Goal: Browse casually: Explore the website without a specific task or goal

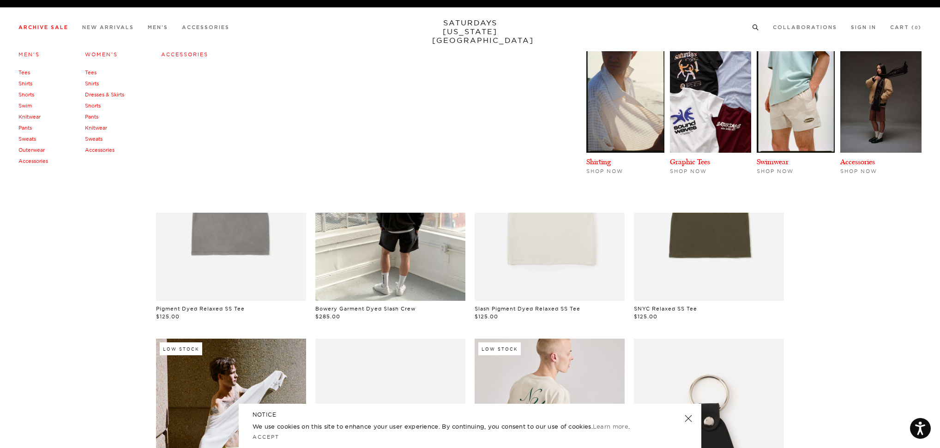
click at [31, 138] on link "Sweats" at bounding box center [27, 139] width 18 height 6
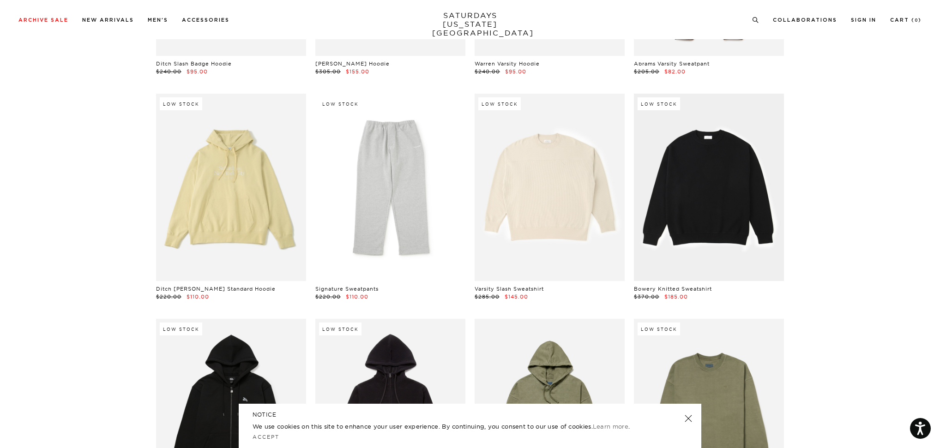
scroll to position [923, 0]
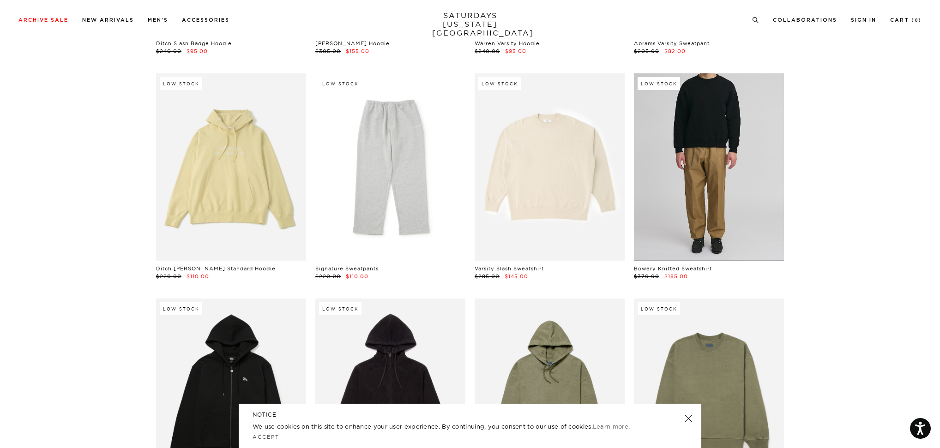
click at [725, 153] on link at bounding box center [709, 166] width 150 height 187
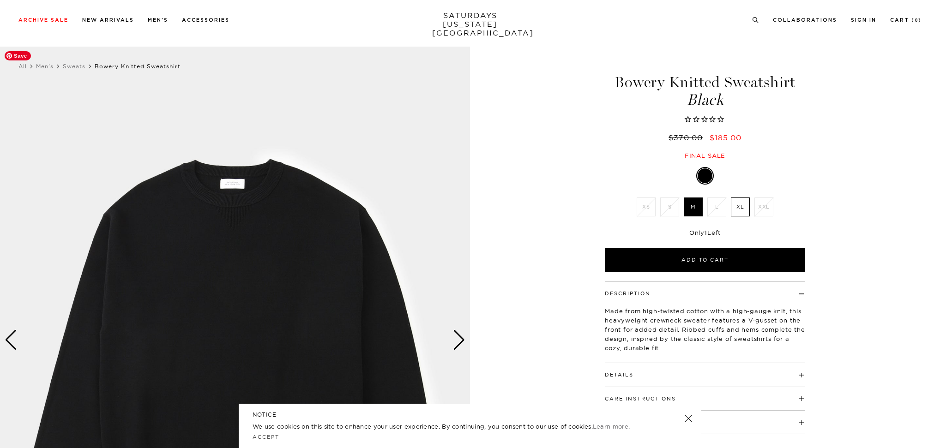
scroll to position [138, 0]
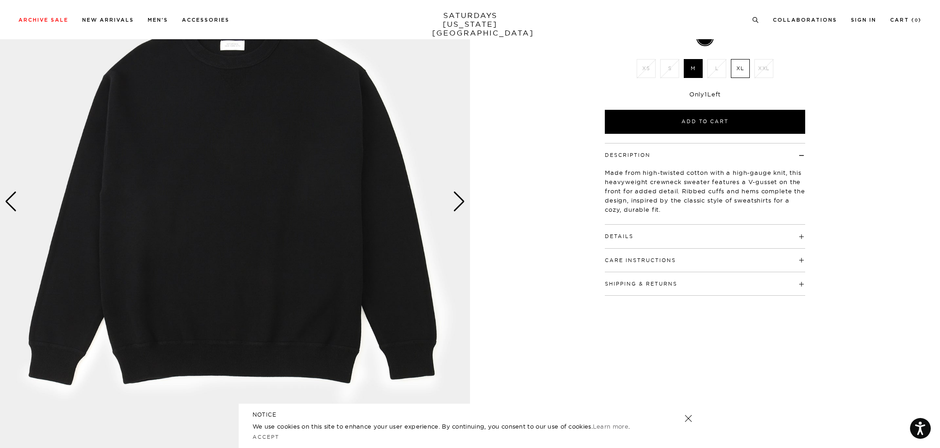
click at [463, 201] on div "Next slide" at bounding box center [459, 202] width 12 height 20
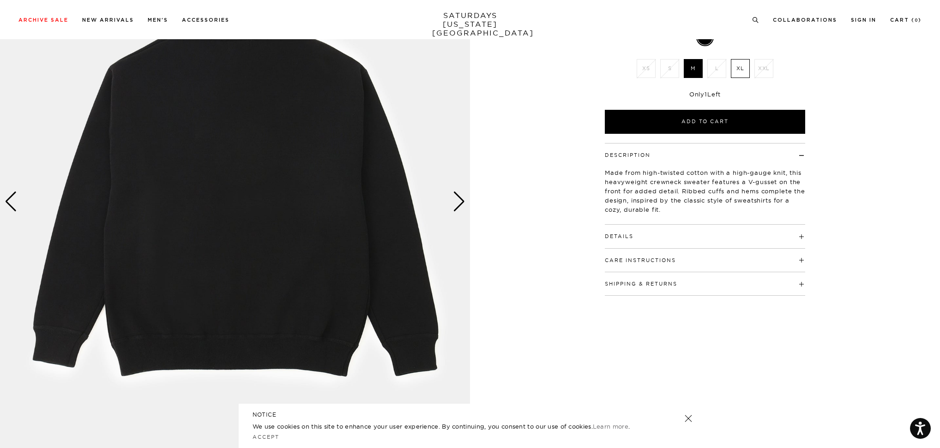
click at [463, 201] on div "Next slide" at bounding box center [459, 202] width 12 height 20
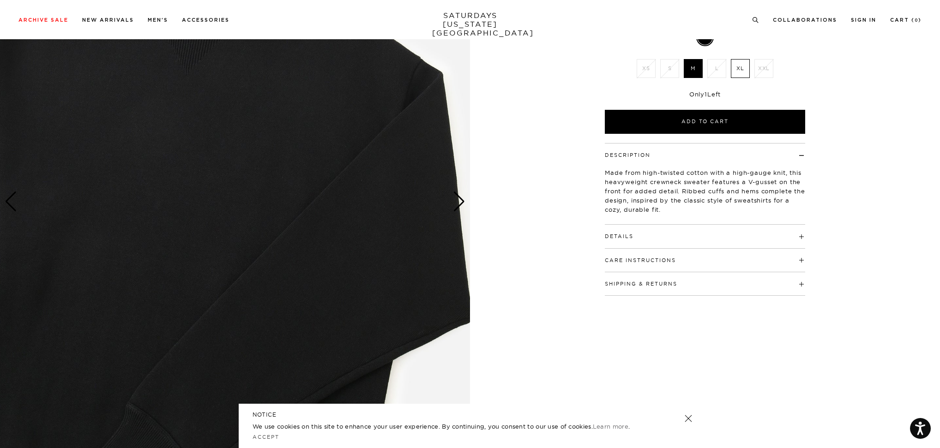
click at [463, 201] on div "Next slide" at bounding box center [459, 202] width 12 height 20
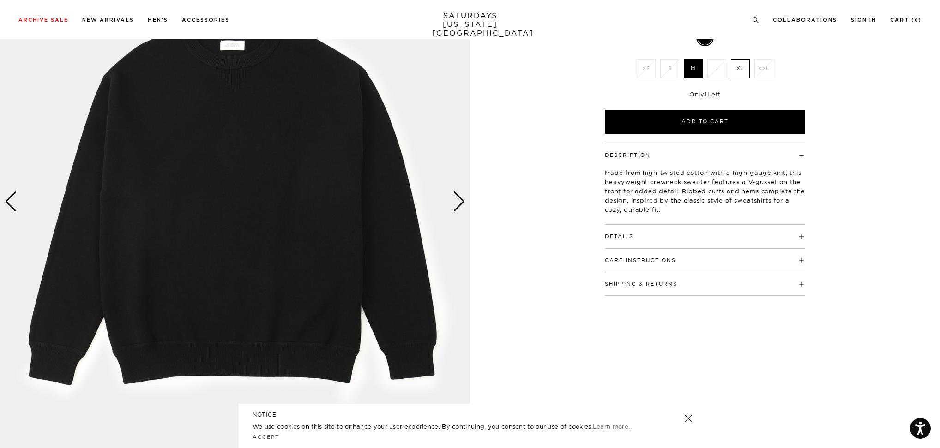
click at [463, 201] on div "Next slide" at bounding box center [459, 202] width 12 height 20
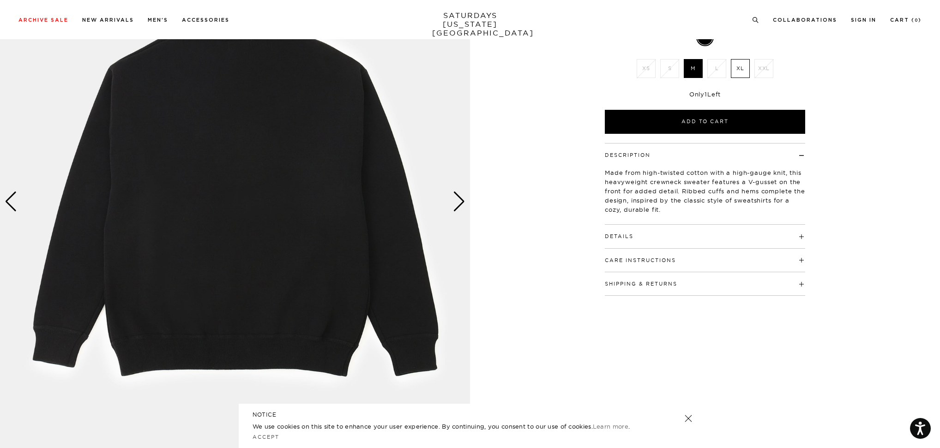
click at [463, 201] on div "Next slide" at bounding box center [459, 202] width 12 height 20
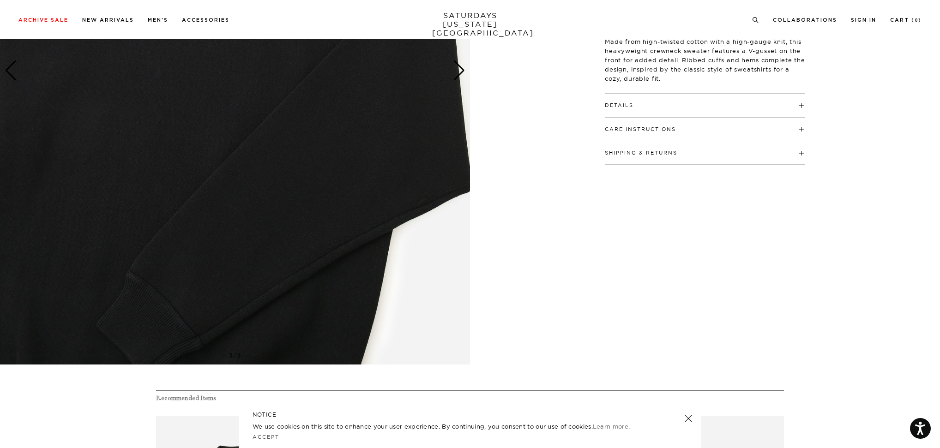
scroll to position [369, 0]
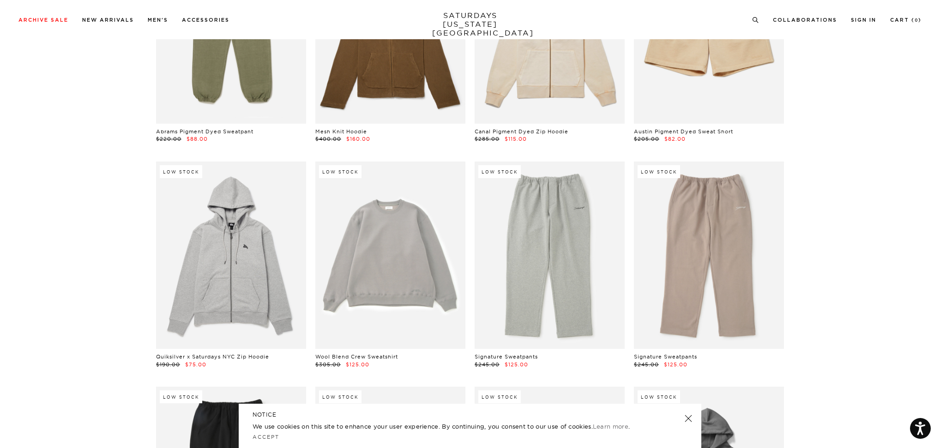
scroll to position [1615, 0]
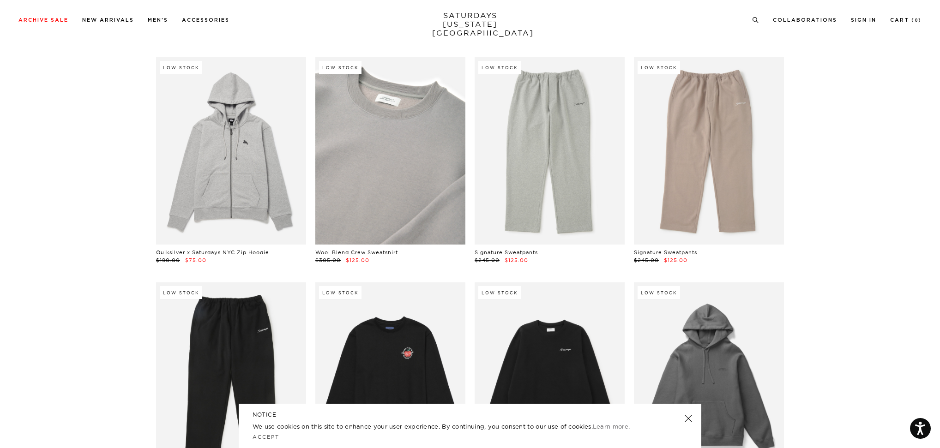
click at [398, 157] on link at bounding box center [390, 150] width 150 height 187
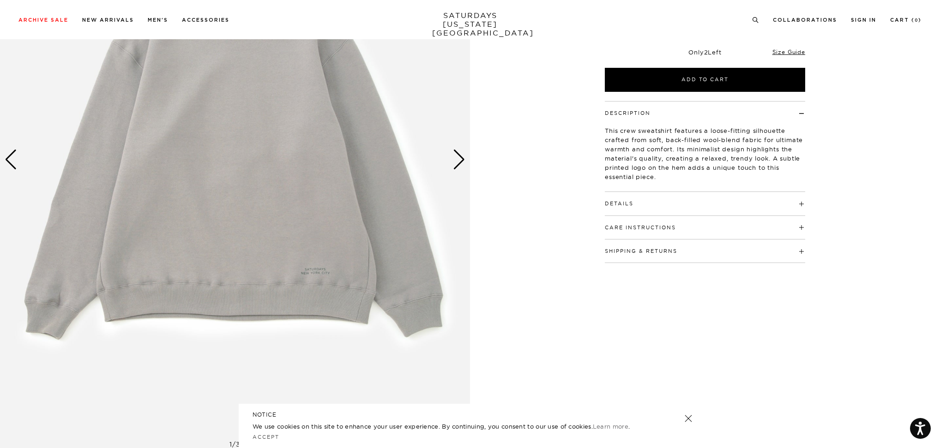
scroll to position [138, 0]
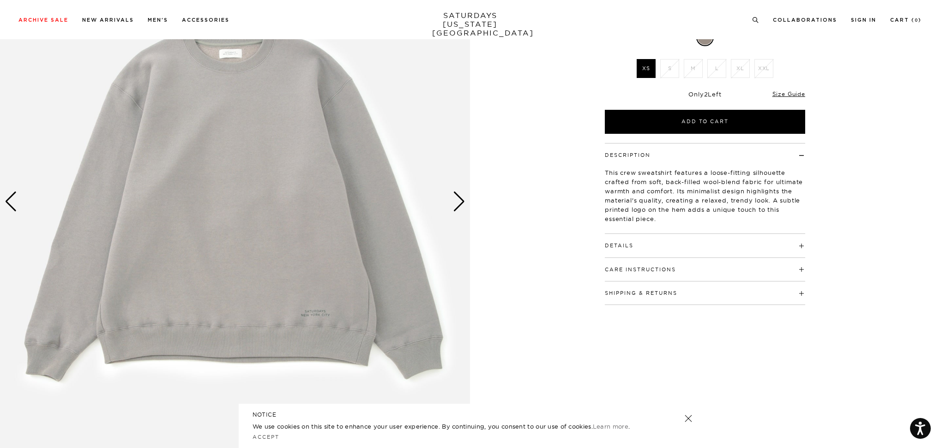
click at [310, 310] on img at bounding box center [235, 201] width 470 height 587
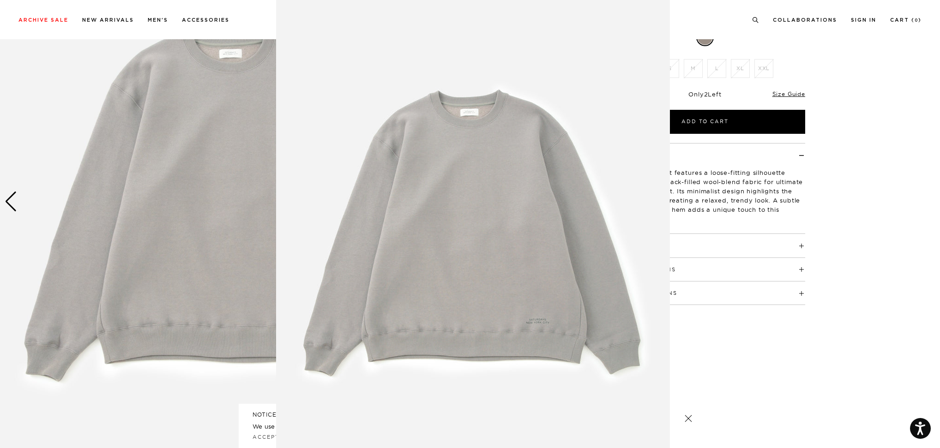
scroll to position [4, 0]
click at [803, 39] on figure at bounding box center [470, 224] width 940 height 448
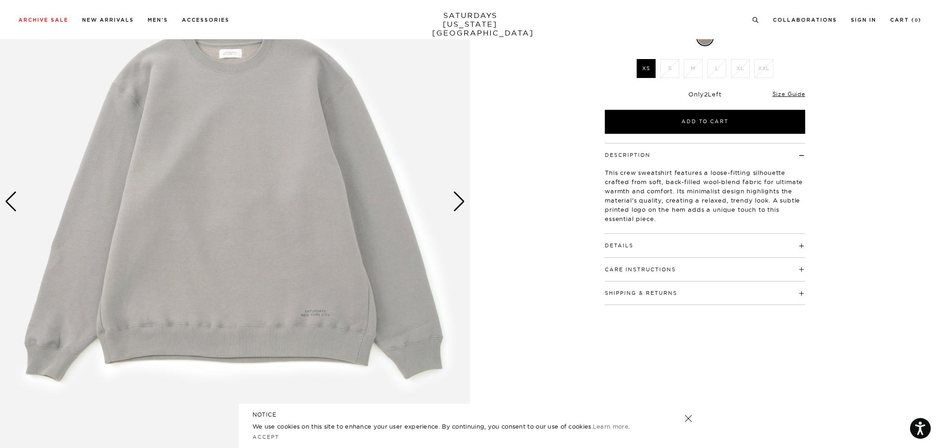
click at [626, 247] on button "Details" at bounding box center [619, 245] width 29 height 5
click at [616, 247] on button "Details" at bounding box center [619, 245] width 29 height 5
click at [462, 198] on div "Next slide" at bounding box center [459, 202] width 12 height 20
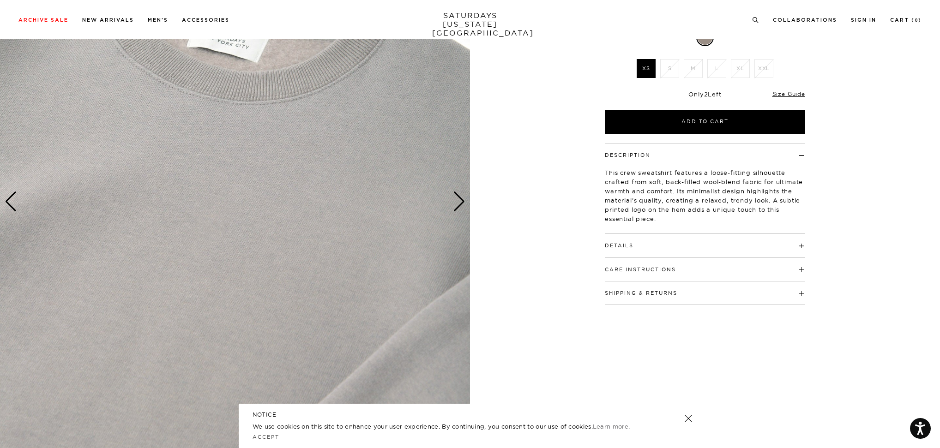
click at [461, 199] on div "Next slide" at bounding box center [459, 202] width 12 height 20
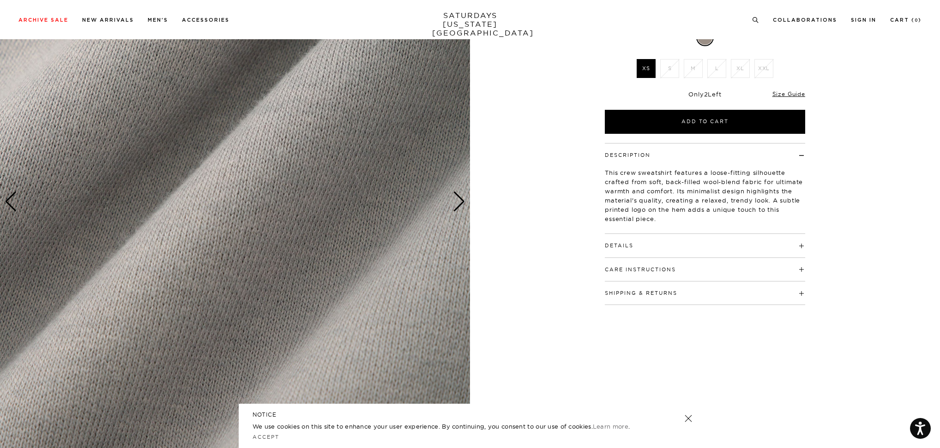
click at [461, 199] on div "Next slide" at bounding box center [459, 202] width 12 height 20
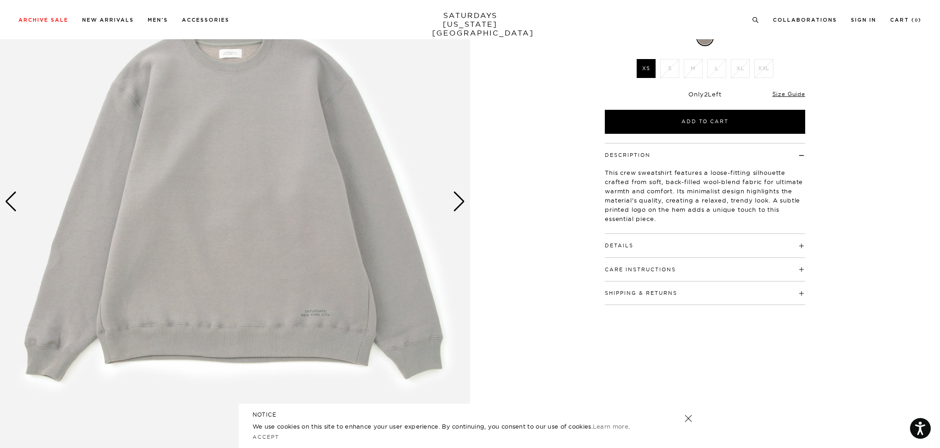
click at [460, 208] on div "Next slide" at bounding box center [459, 202] width 12 height 20
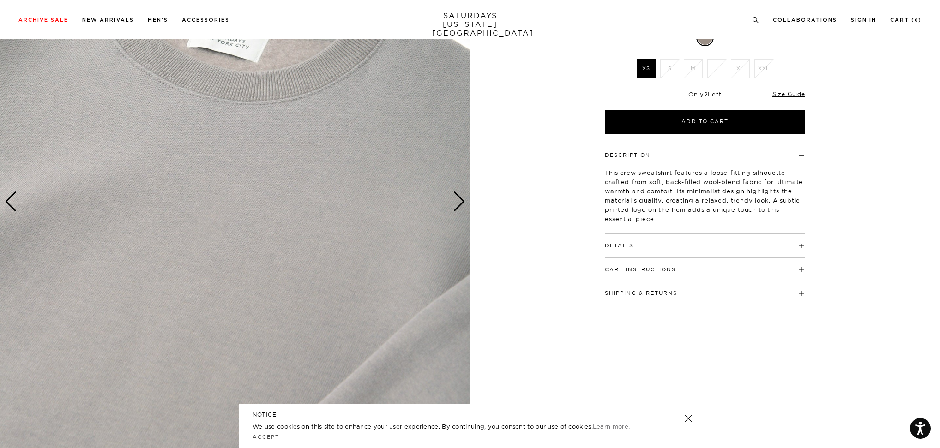
click at [459, 207] on div "Next slide" at bounding box center [459, 202] width 12 height 20
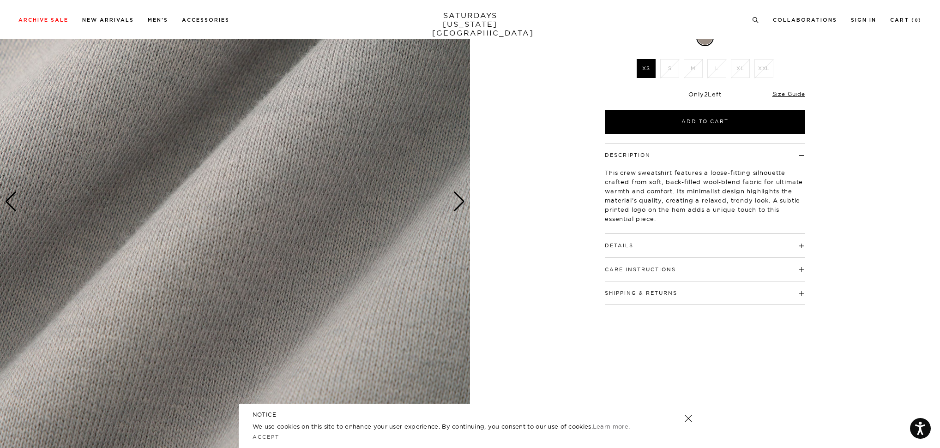
click at [459, 207] on div "Next slide" at bounding box center [459, 202] width 12 height 20
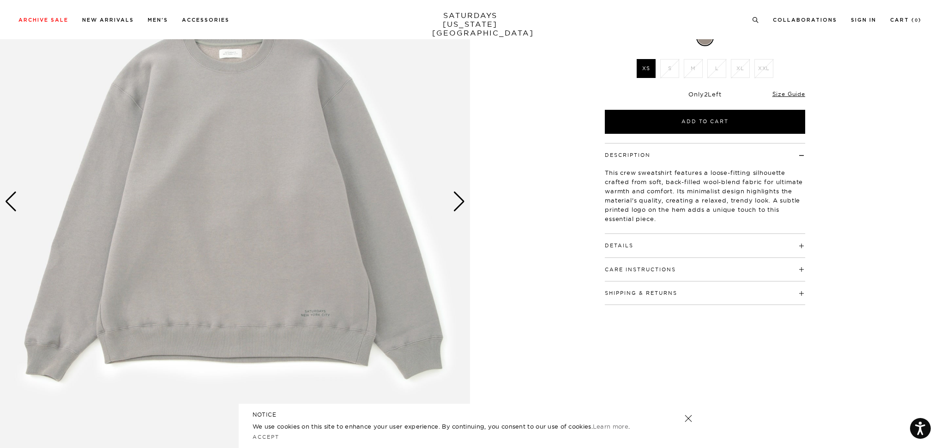
click at [459, 206] on div "Next slide" at bounding box center [459, 202] width 12 height 20
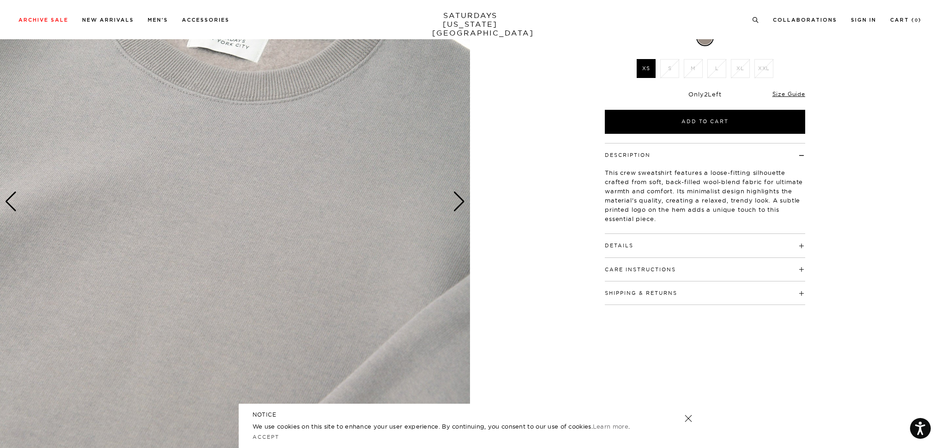
click at [459, 206] on div "Next slide" at bounding box center [459, 202] width 12 height 20
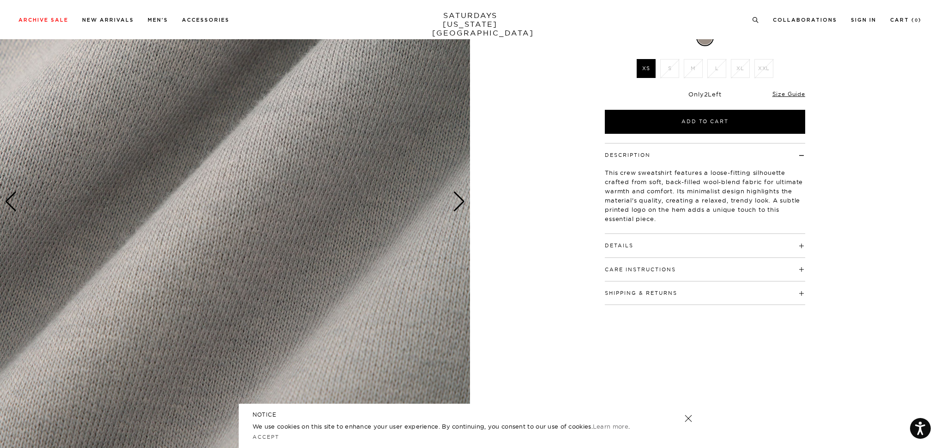
click at [459, 206] on div "Next slide" at bounding box center [459, 202] width 12 height 20
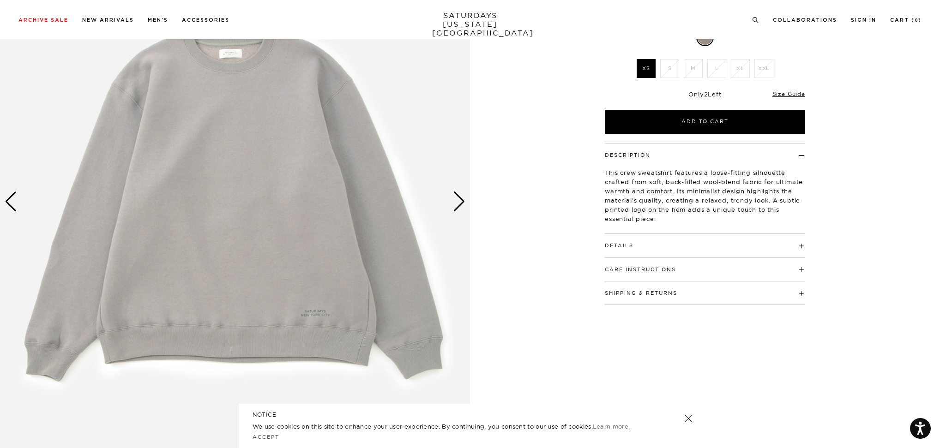
click at [459, 206] on div "Next slide" at bounding box center [459, 202] width 12 height 20
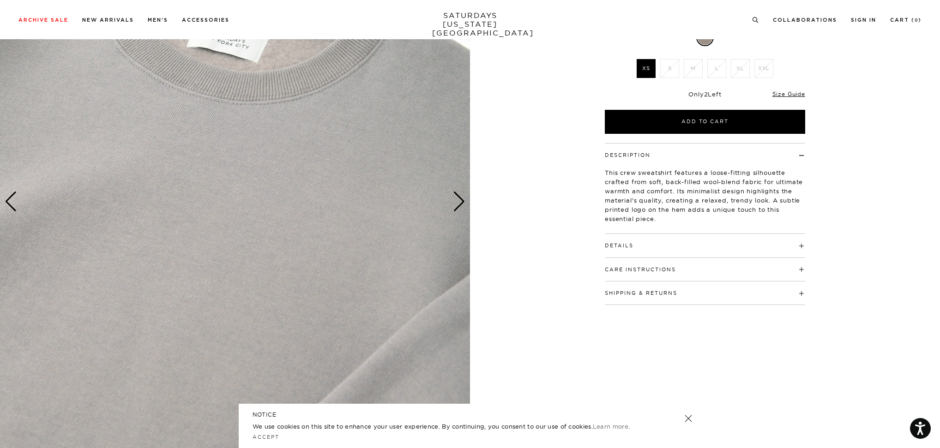
click at [459, 206] on div "Next slide" at bounding box center [459, 202] width 12 height 20
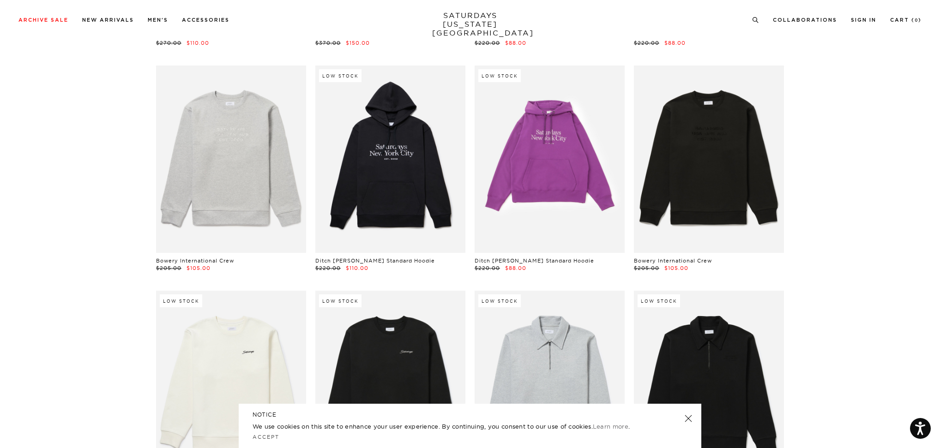
scroll to position [3276, 0]
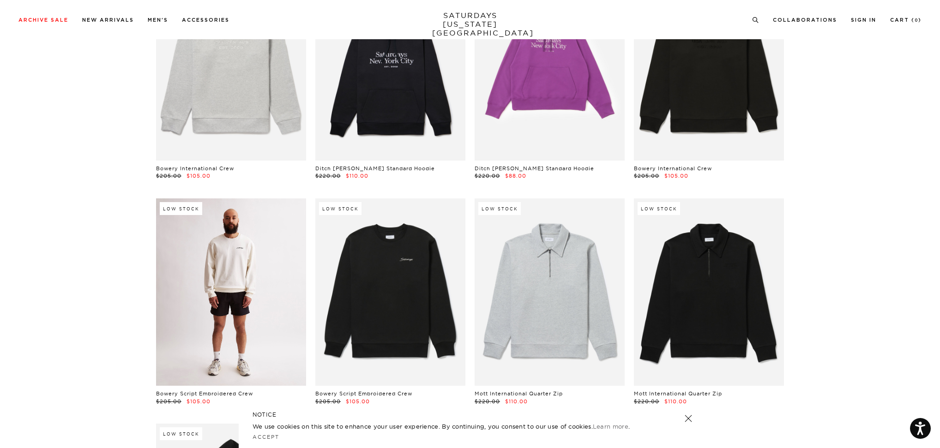
click at [231, 262] on link at bounding box center [231, 291] width 150 height 187
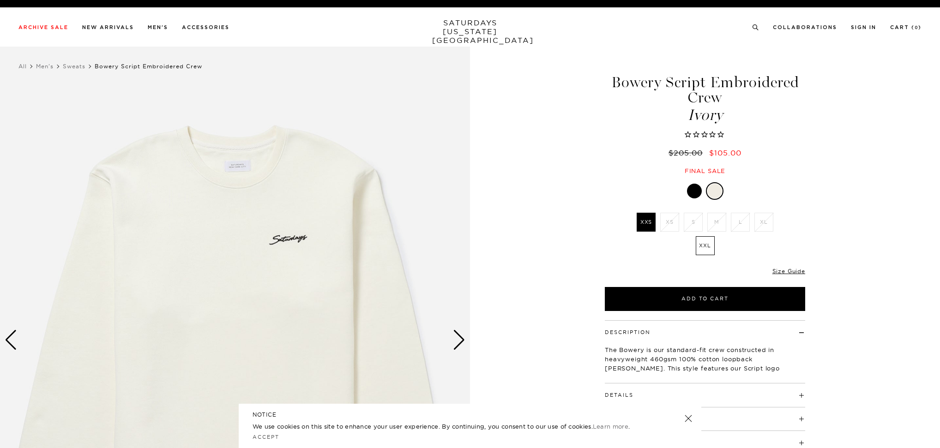
click at [238, 154] on img at bounding box center [235, 340] width 470 height 587
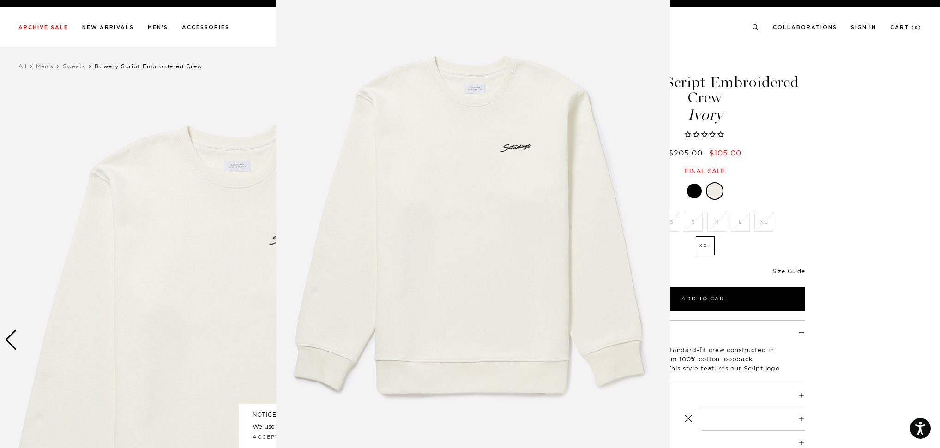
scroll to position [7, 0]
click at [240, 157] on figure at bounding box center [470, 224] width 940 height 448
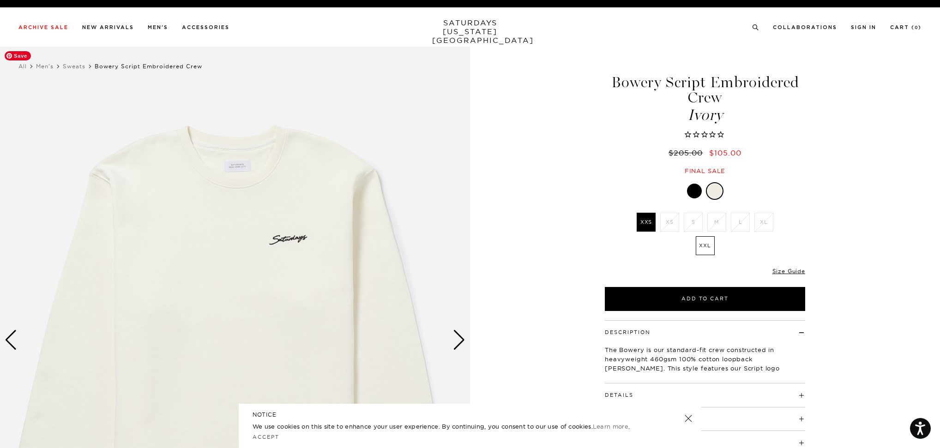
scroll to position [0, 0]
click at [718, 193] on div at bounding box center [714, 191] width 15 height 15
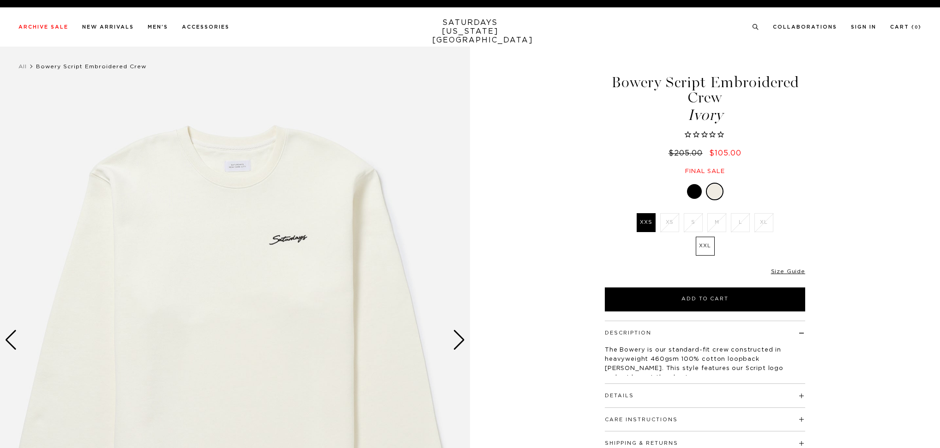
click at [694, 183] on div at bounding box center [705, 192] width 200 height 18
click at [695, 192] on div at bounding box center [694, 191] width 15 height 15
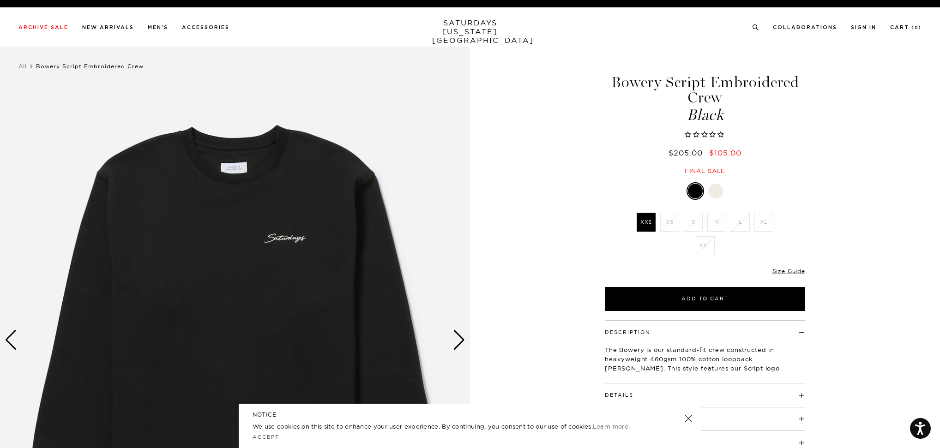
click at [751, 24] on div "Archive Sale Men's Tees Shirts Shorts Swim Knitwear Pants Sweats" at bounding box center [469, 27] width 903 height 8
click at [753, 24] on icon at bounding box center [755, 27] width 7 height 6
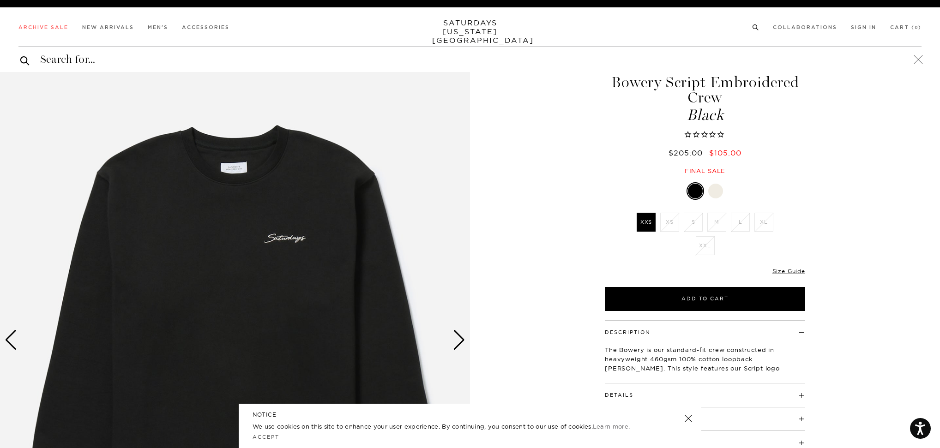
click at [154, 63] on input "search" at bounding box center [469, 59] width 903 height 15
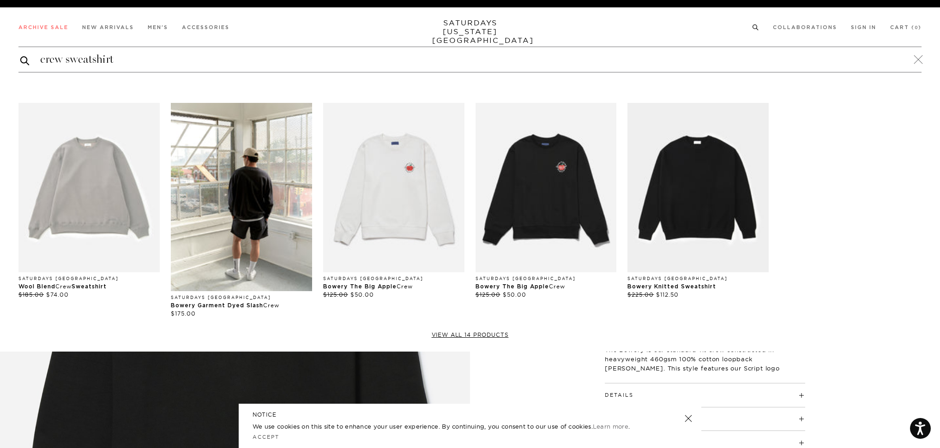
type input "crew sweatshirt"
click at [20, 55] on button "submit" at bounding box center [24, 60] width 9 height 11
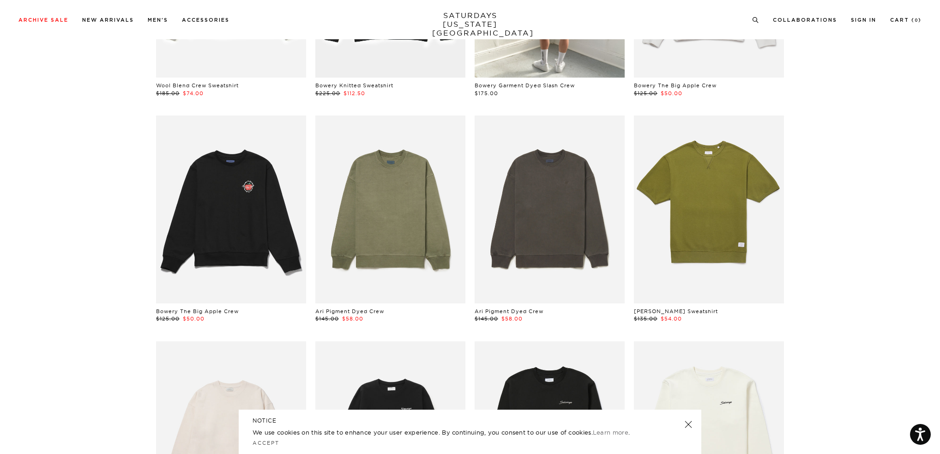
scroll to position [231, 0]
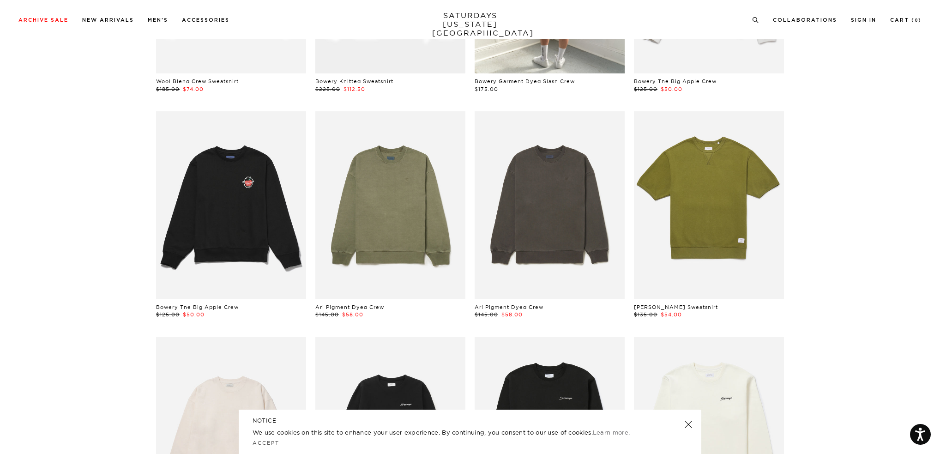
click at [689, 424] on link at bounding box center [688, 424] width 13 height 13
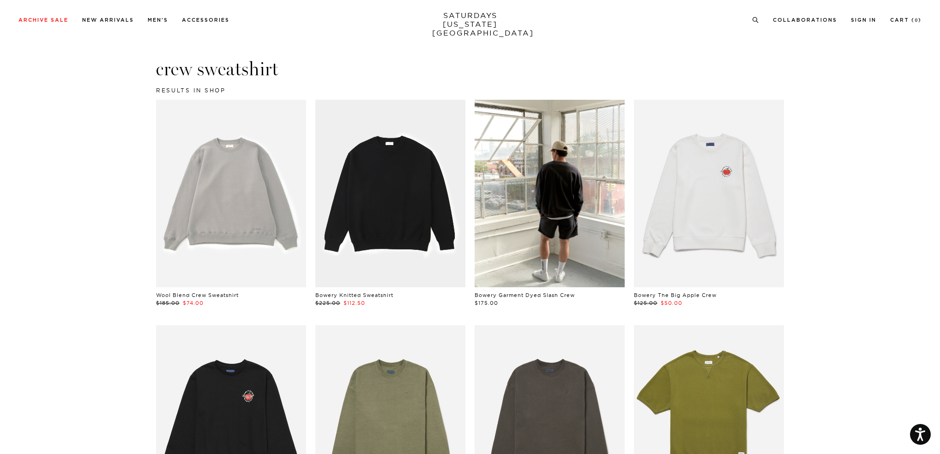
scroll to position [0, 0]
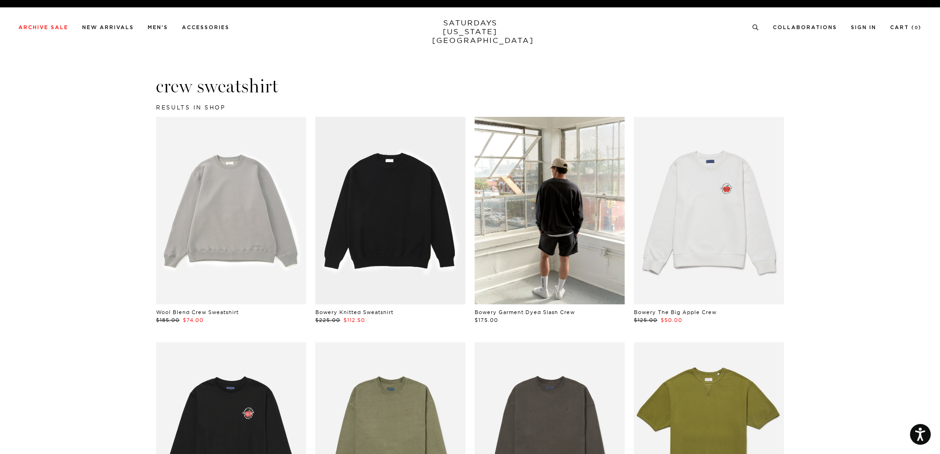
click at [199, 224] on link at bounding box center [231, 210] width 150 height 187
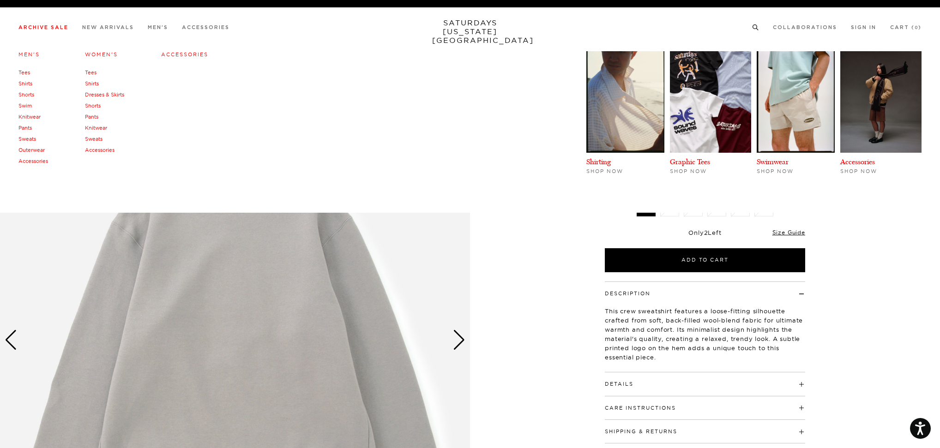
click at [96, 138] on link "Sweats" at bounding box center [94, 139] width 18 height 6
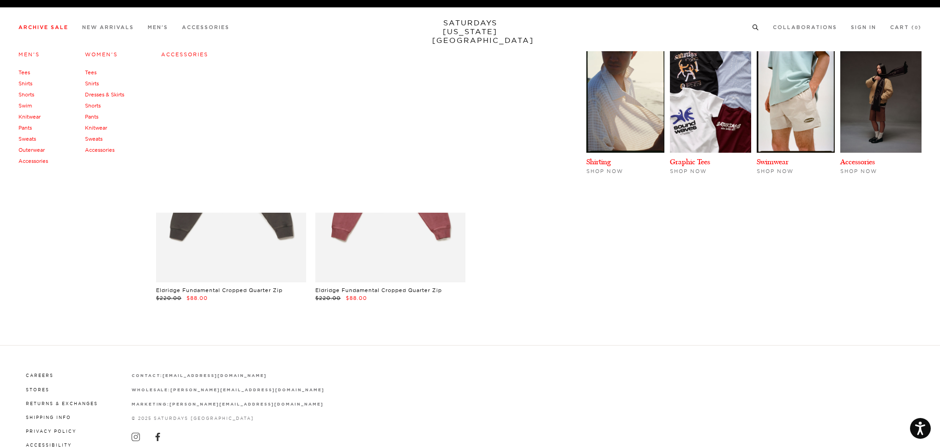
click at [93, 73] on link "Tees" at bounding box center [91, 72] width 12 height 6
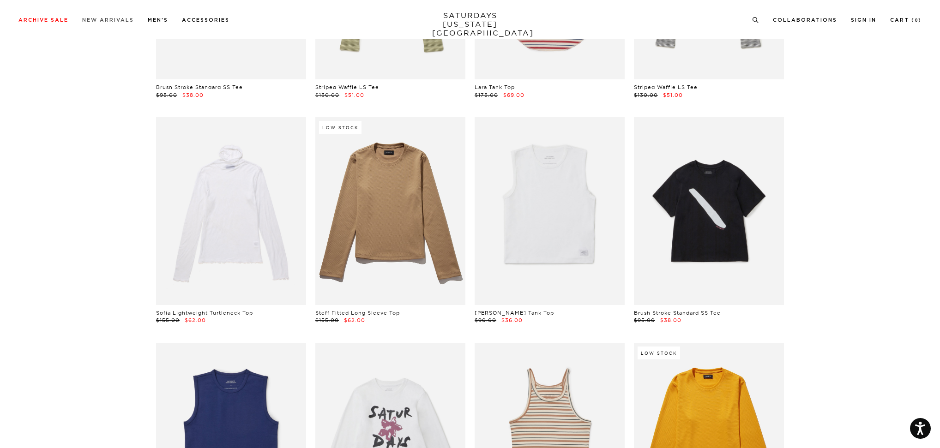
scroll to position [129, 0]
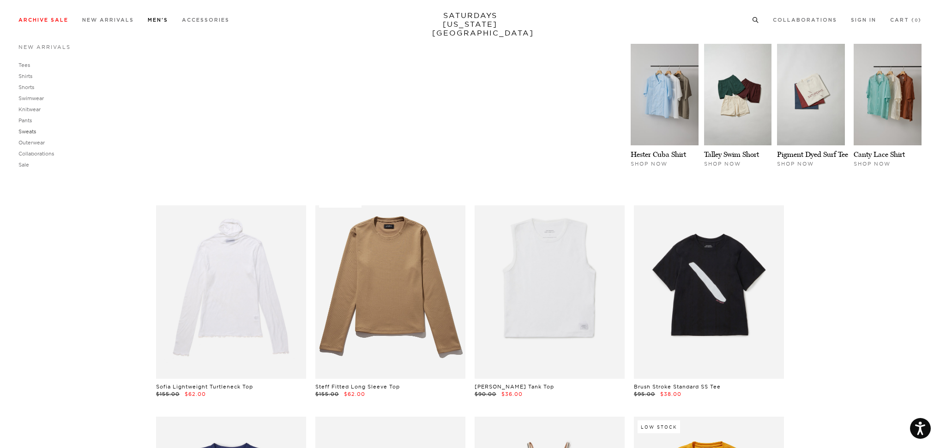
click at [28, 130] on link "Sweats" at bounding box center [27, 131] width 18 height 6
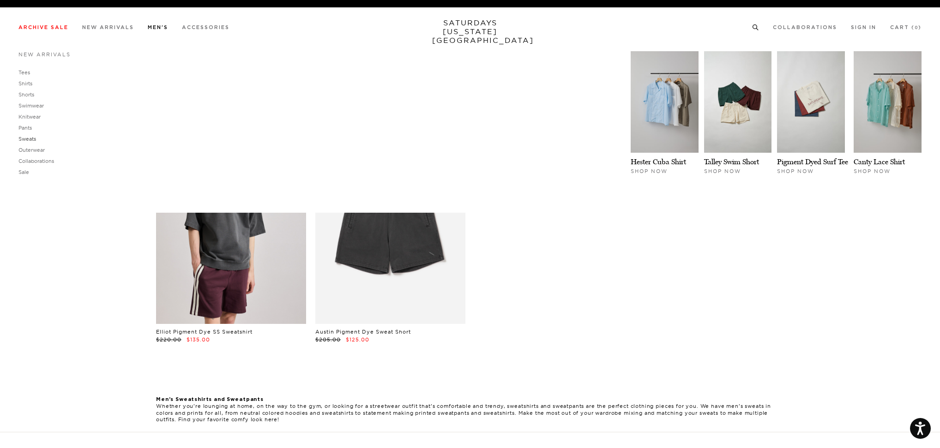
click at [23, 140] on link "Sweats" at bounding box center [27, 139] width 18 height 6
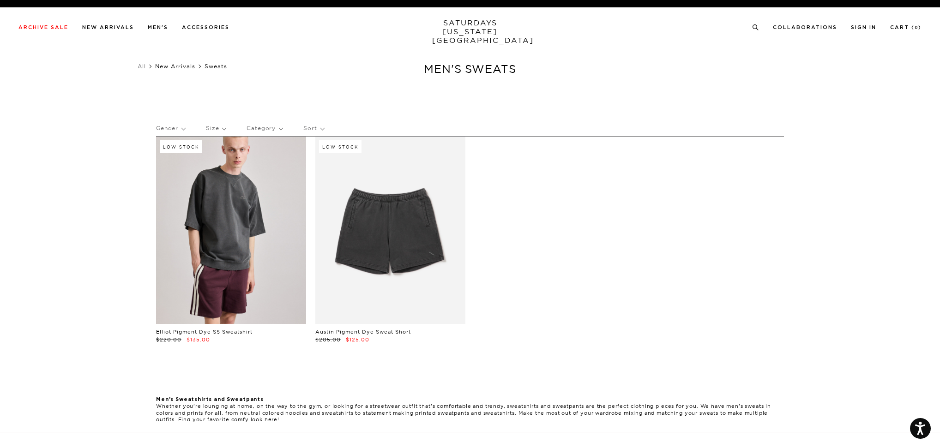
click at [187, 66] on link "New Arrivals" at bounding box center [175, 66] width 40 height 7
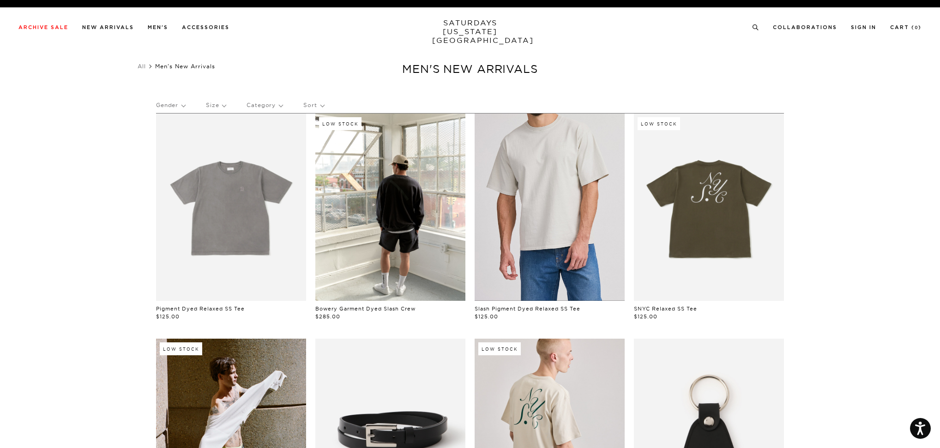
click at [539, 201] on link at bounding box center [549, 207] width 150 height 187
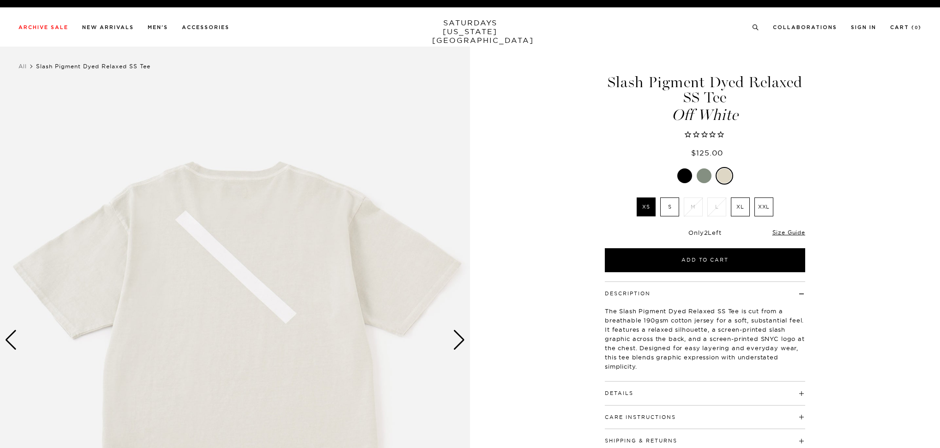
click at [460, 341] on div "Next slide" at bounding box center [459, 340] width 12 height 20
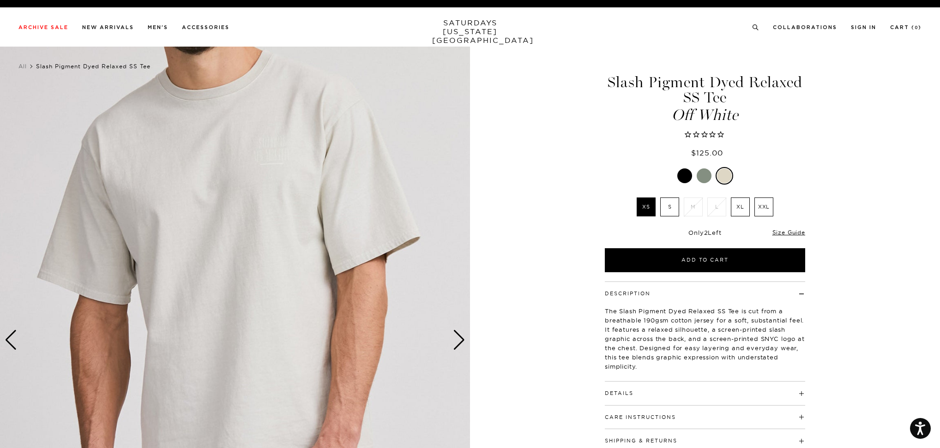
click at [460, 341] on div "Next slide" at bounding box center [459, 340] width 12 height 20
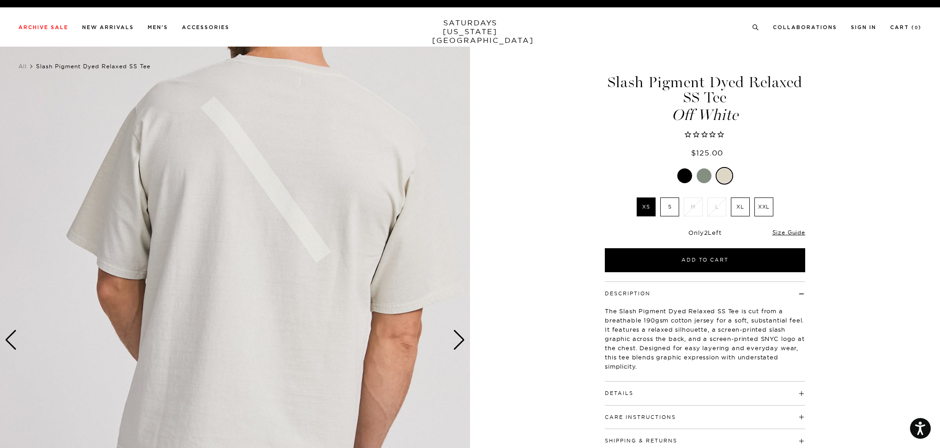
click at [12, 347] on div "Previous slide" at bounding box center [11, 340] width 12 height 20
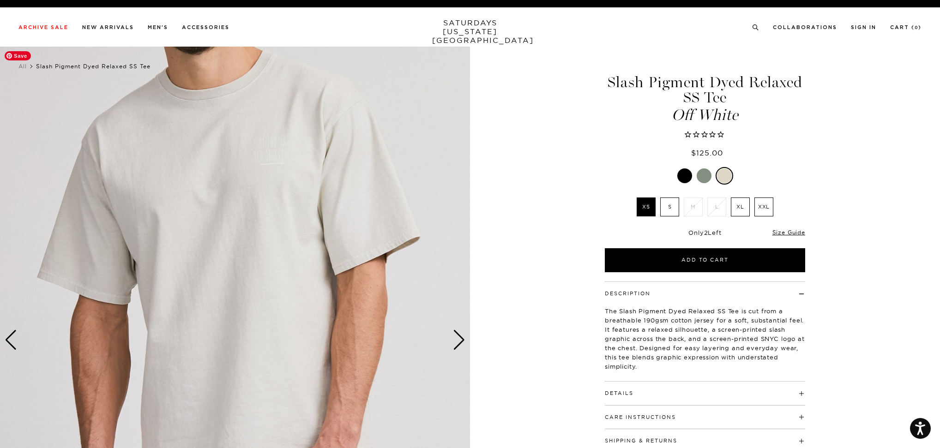
click at [267, 155] on img at bounding box center [235, 340] width 470 height 587
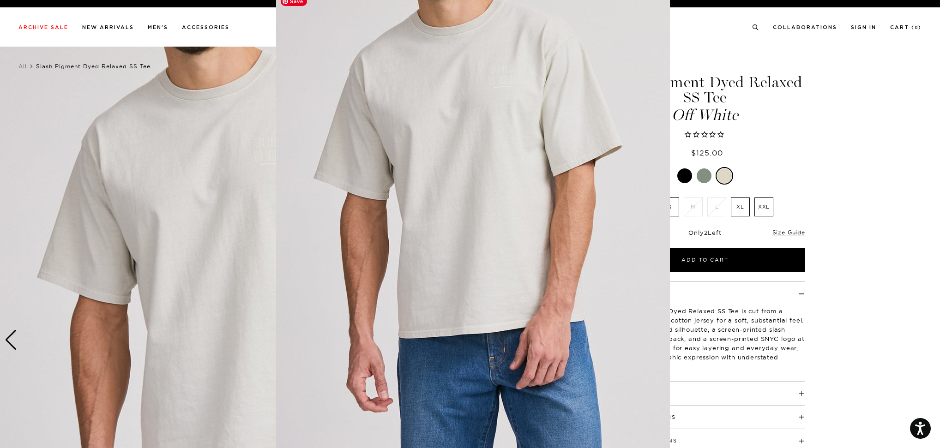
scroll to position [6, 0]
click at [685, 170] on figure at bounding box center [470, 224] width 940 height 448
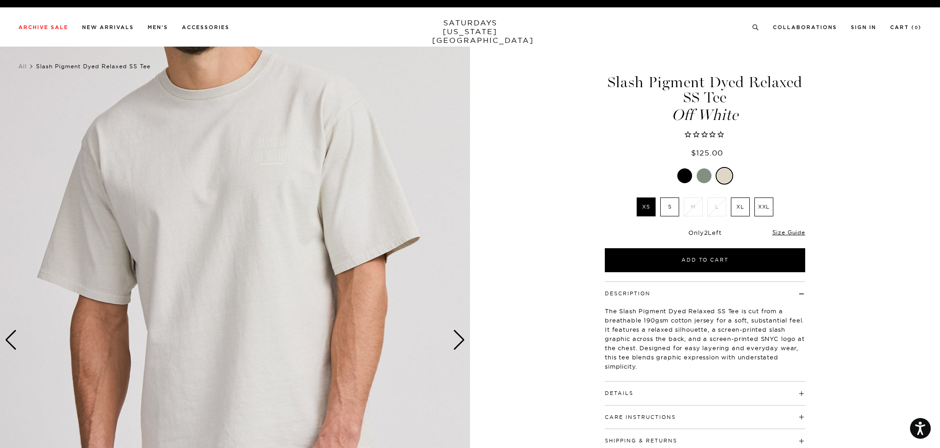
scroll to position [0, 0]
click at [686, 175] on div at bounding box center [684, 175] width 15 height 15
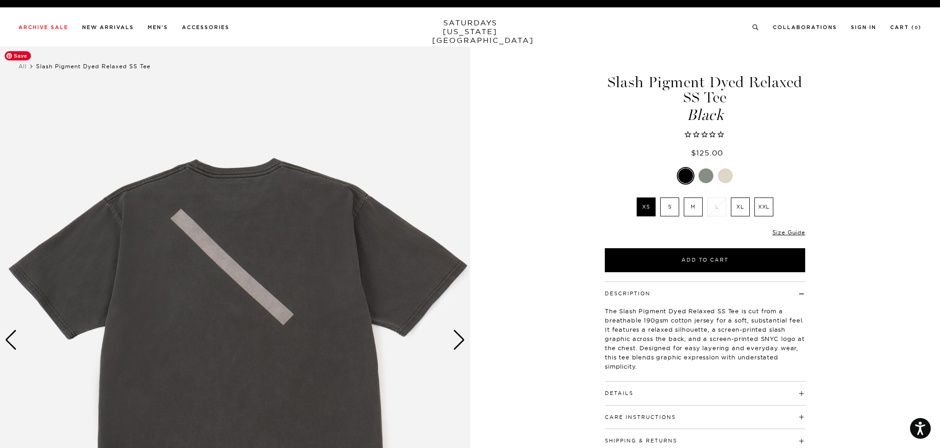
click at [453, 344] on div "Next slide" at bounding box center [459, 340] width 12 height 20
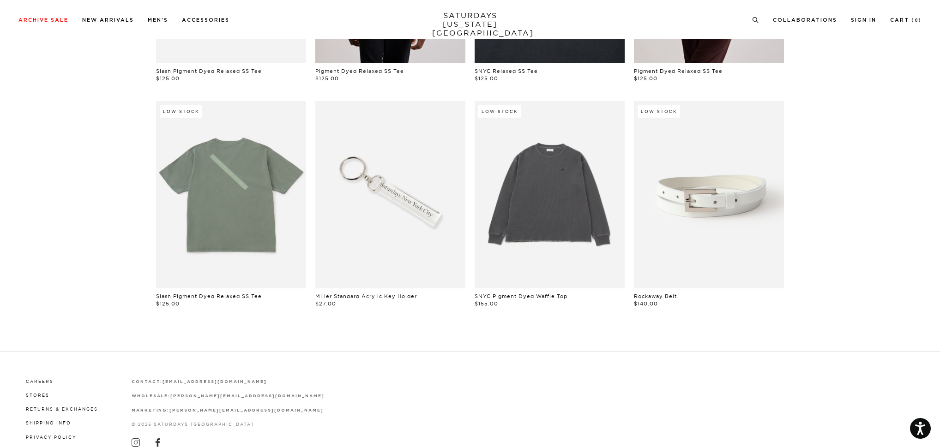
scroll to position [738, 0]
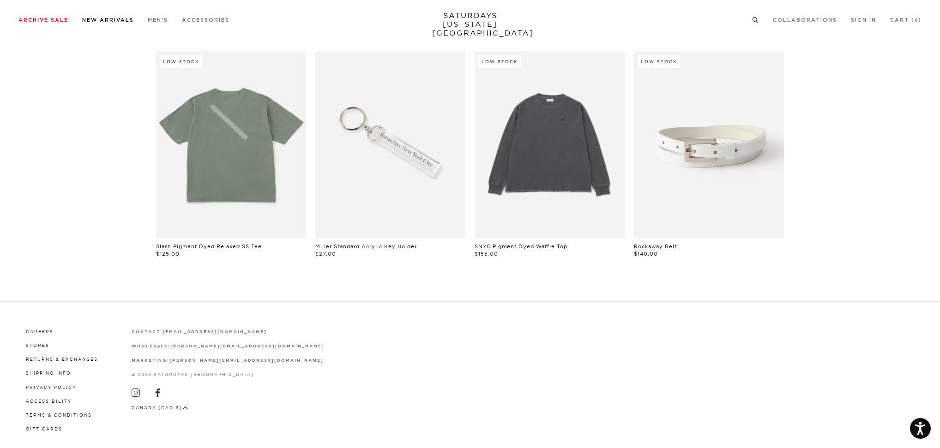
click at [111, 18] on link "New Arrivals" at bounding box center [108, 20] width 52 height 5
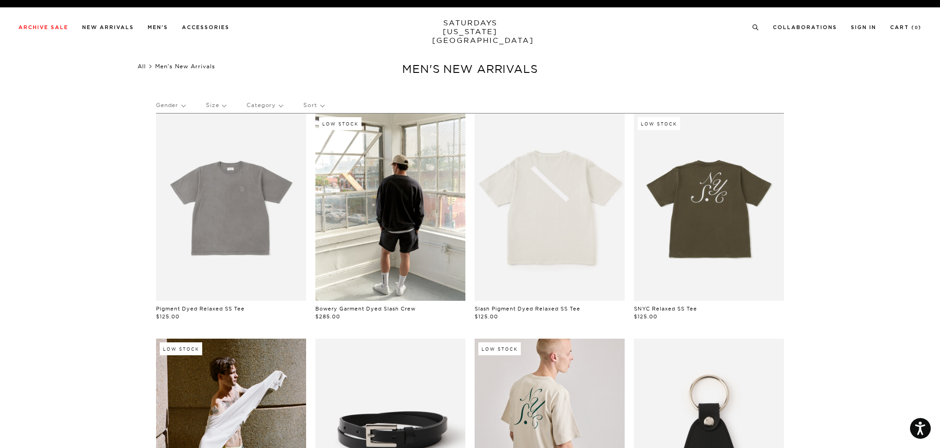
click at [146, 68] on link "All" at bounding box center [142, 66] width 8 height 7
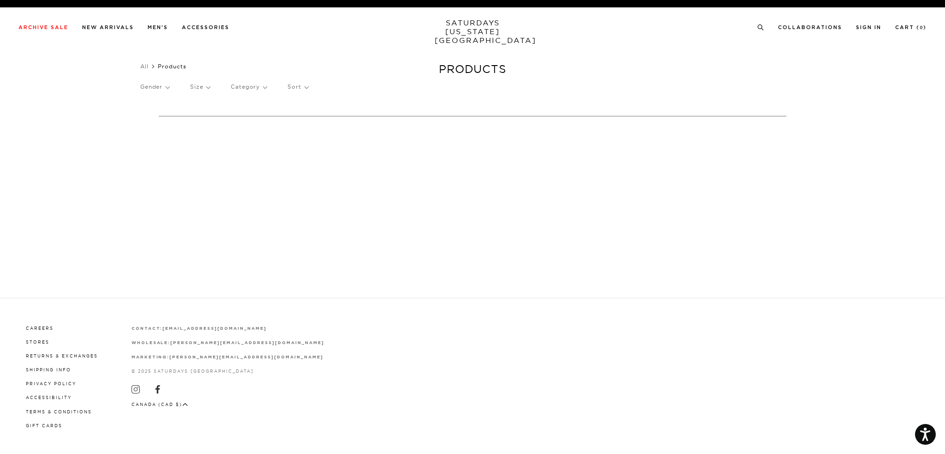
click at [155, 87] on p "Gender" at bounding box center [154, 86] width 29 height 21
click at [154, 141] on p "Women's" at bounding box center [167, 143] width 55 height 12
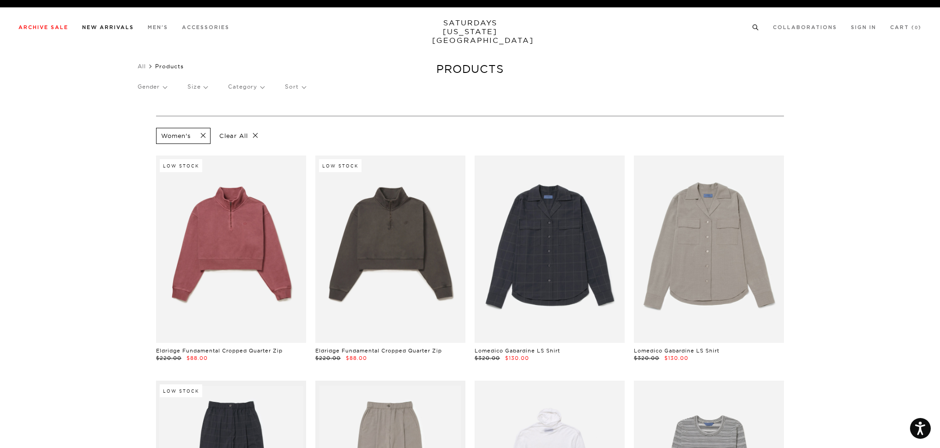
click at [105, 27] on link "New Arrivals" at bounding box center [108, 27] width 52 height 5
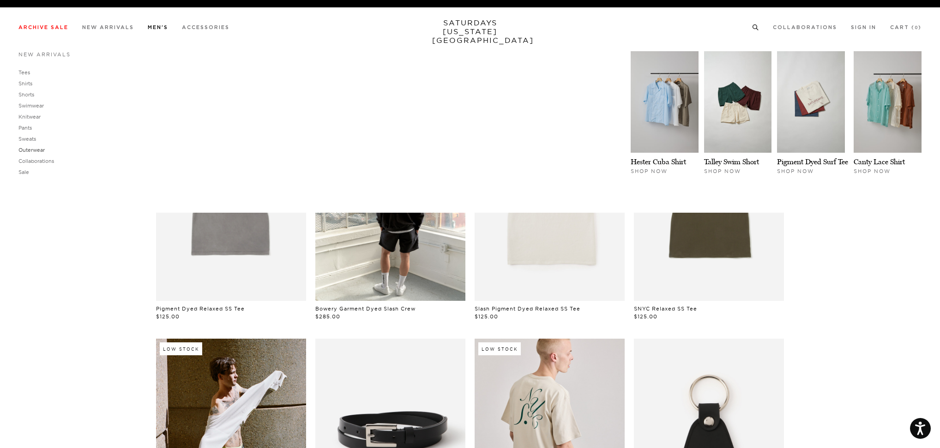
click at [30, 149] on link "Outerwear" at bounding box center [31, 150] width 26 height 6
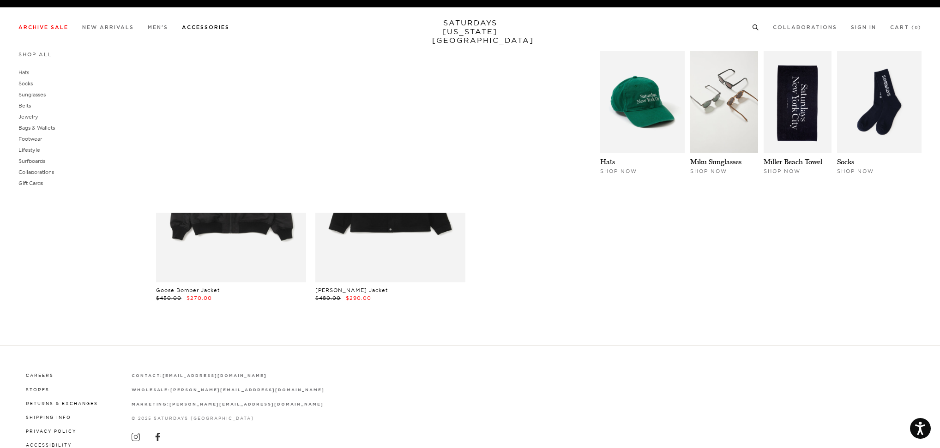
click at [216, 27] on link "Accessories" at bounding box center [206, 27] width 48 height 5
